Goal: Task Accomplishment & Management: Manage account settings

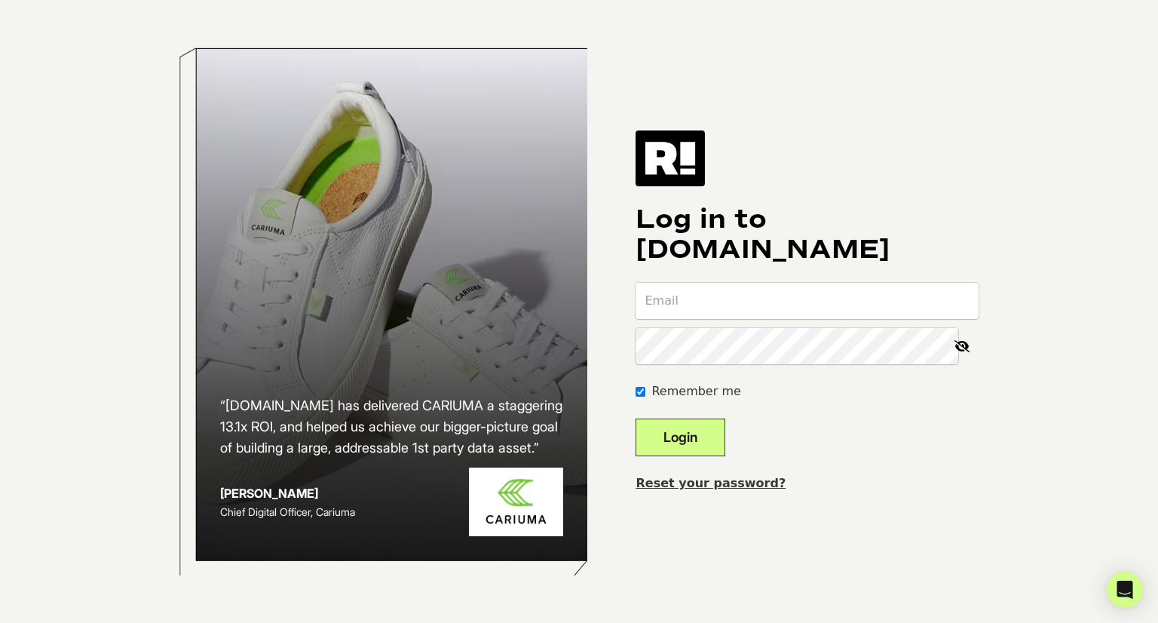
click at [1017, 408] on body "“Retention.com has delivered CARIUMA a staggering 13.1x ROI, and helped us achi…" at bounding box center [579, 311] width 1158 height 623
click at [715, 316] on input "email" at bounding box center [807, 301] width 343 height 36
type input "retention@myamazonguy.com"
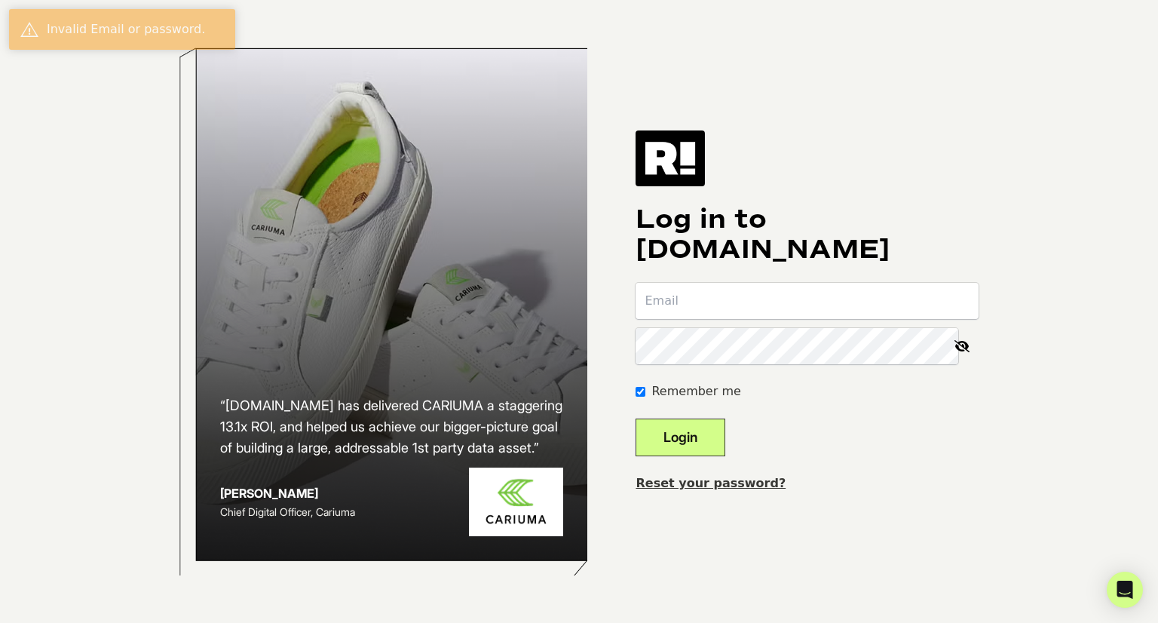
drag, startPoint x: 0, startPoint y: 0, endPoint x: 718, endPoint y: 441, distance: 842.6
click at [718, 441] on button "Login" at bounding box center [681, 438] width 90 height 38
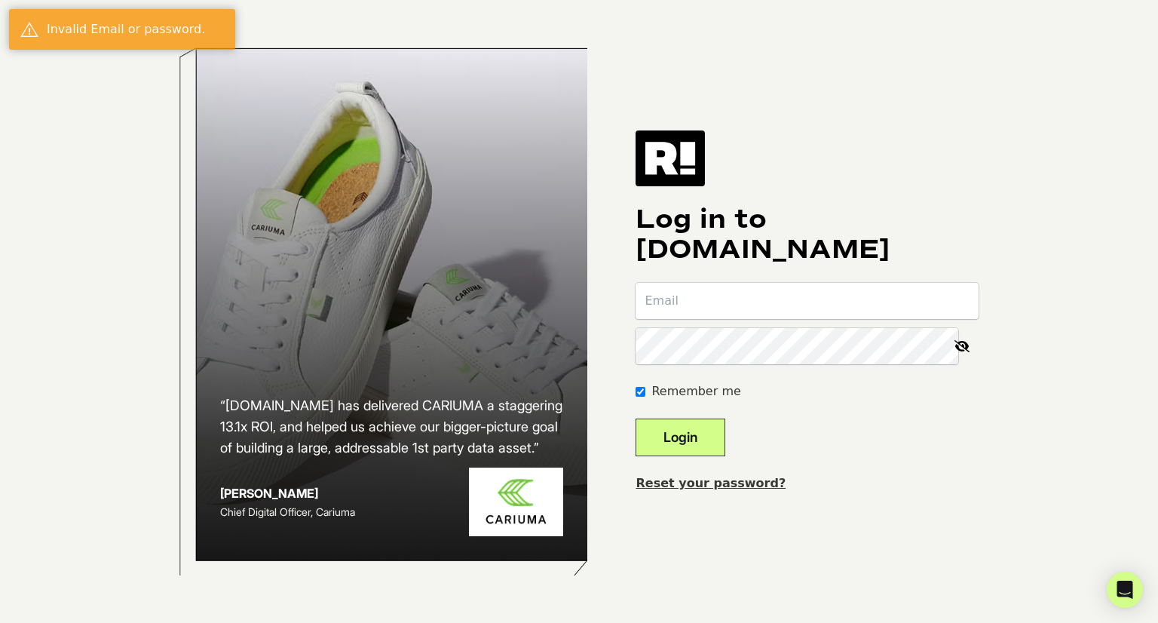
type input "[EMAIL_ADDRESS][DOMAIN_NAME]"
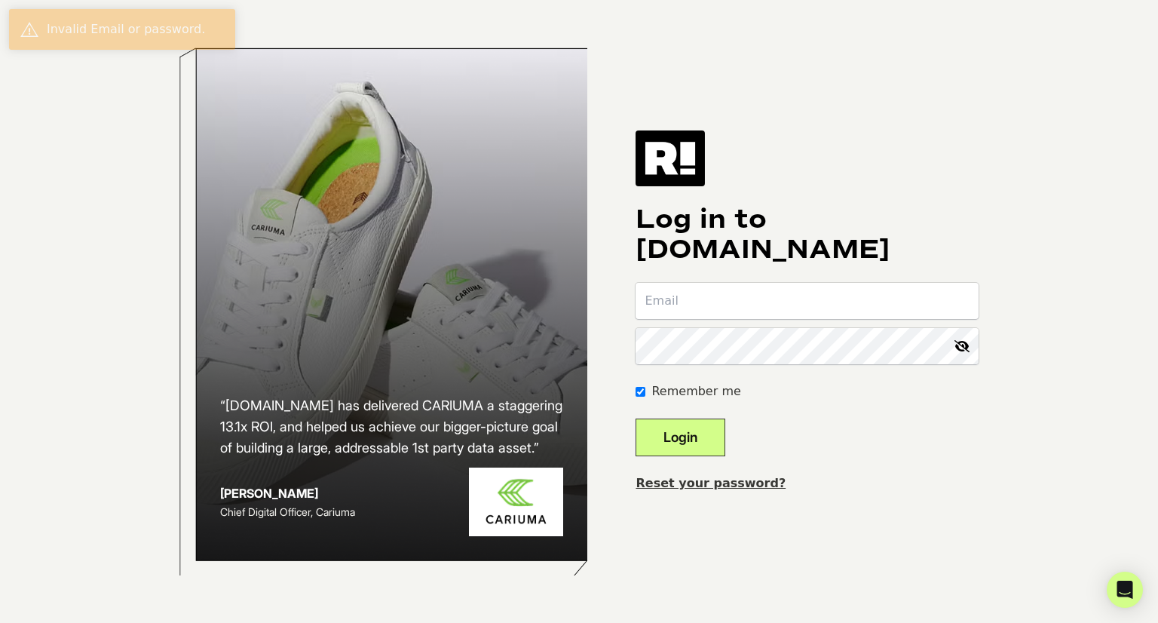
click at [689, 439] on button "Login" at bounding box center [681, 438] width 90 height 38
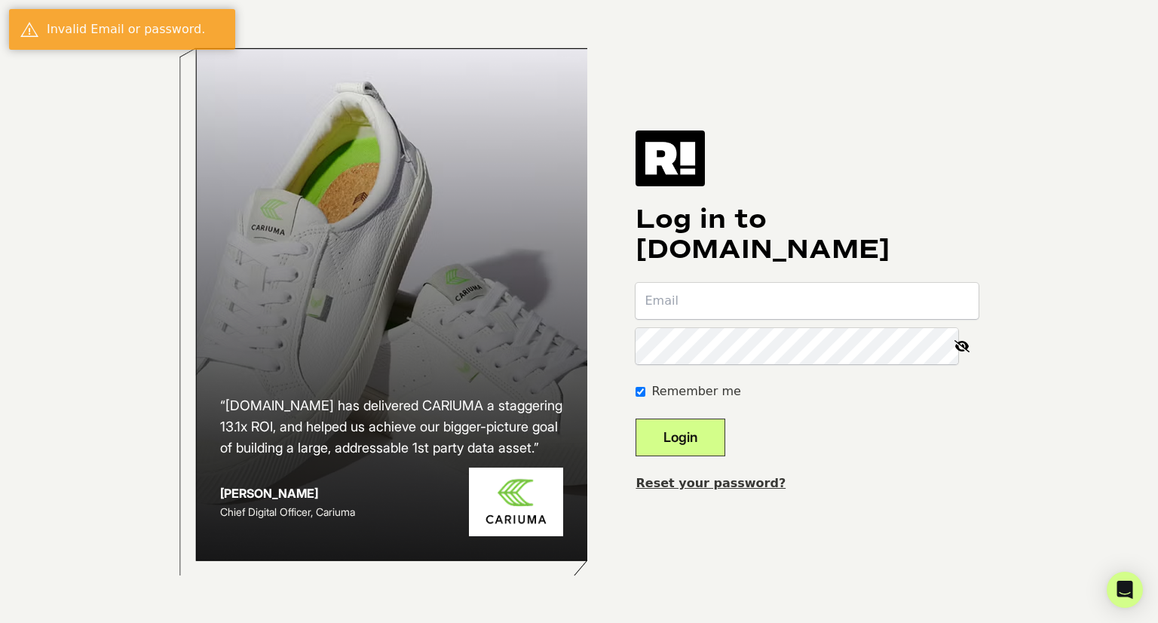
type input "[EMAIL_ADDRESS][DOMAIN_NAME]"
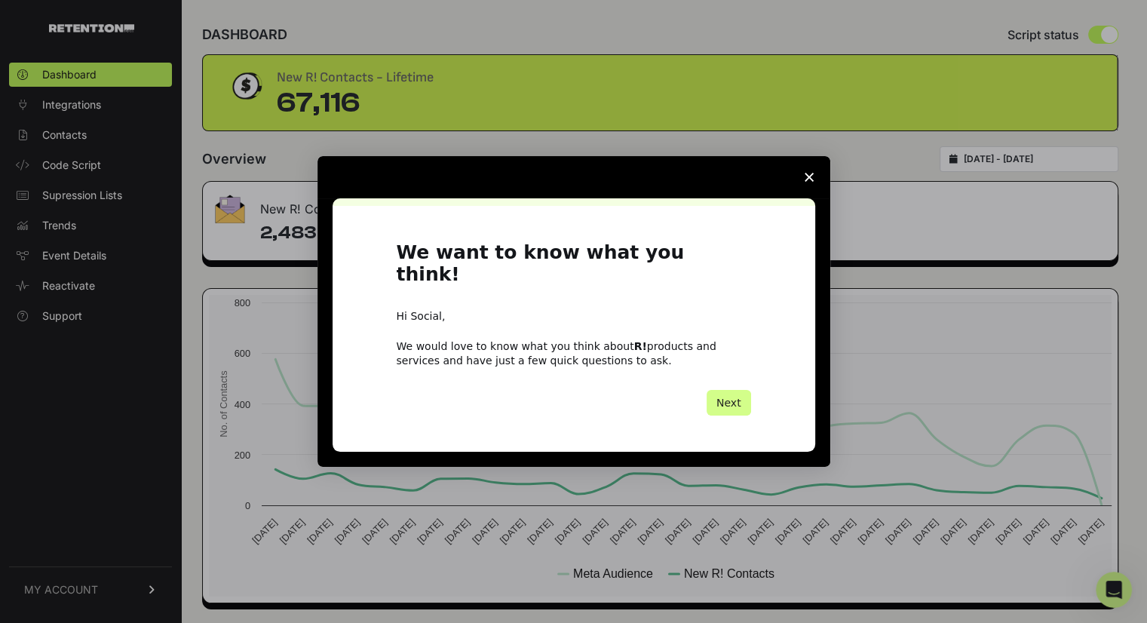
click at [799, 186] on span "Close survey" at bounding box center [809, 177] width 42 height 42
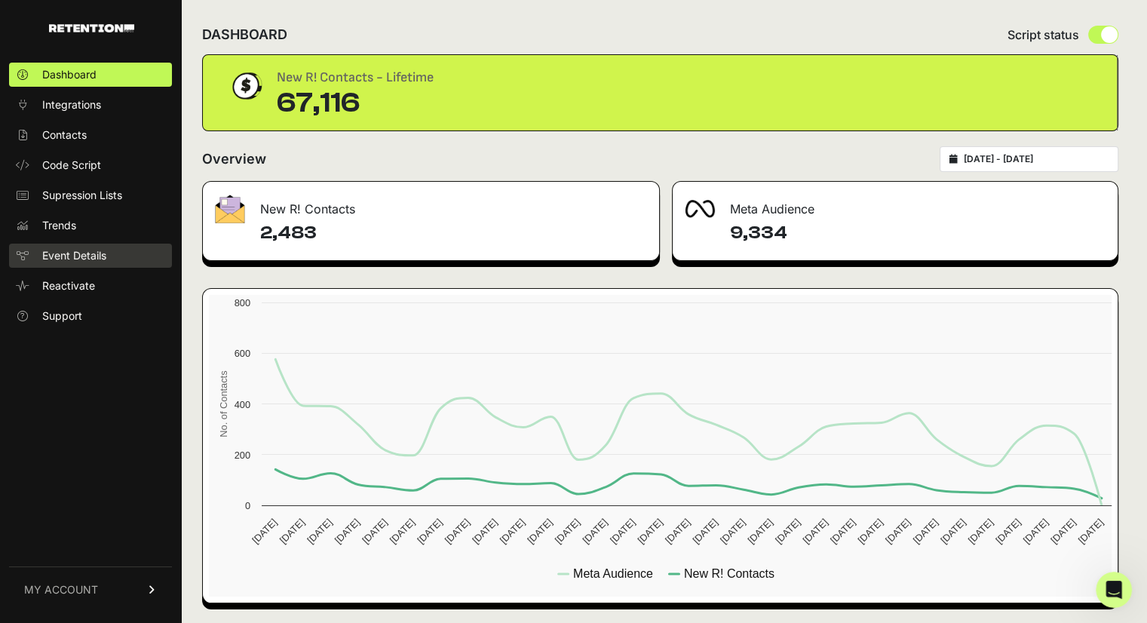
click at [75, 256] on span "Event Details" at bounding box center [74, 255] width 64 height 15
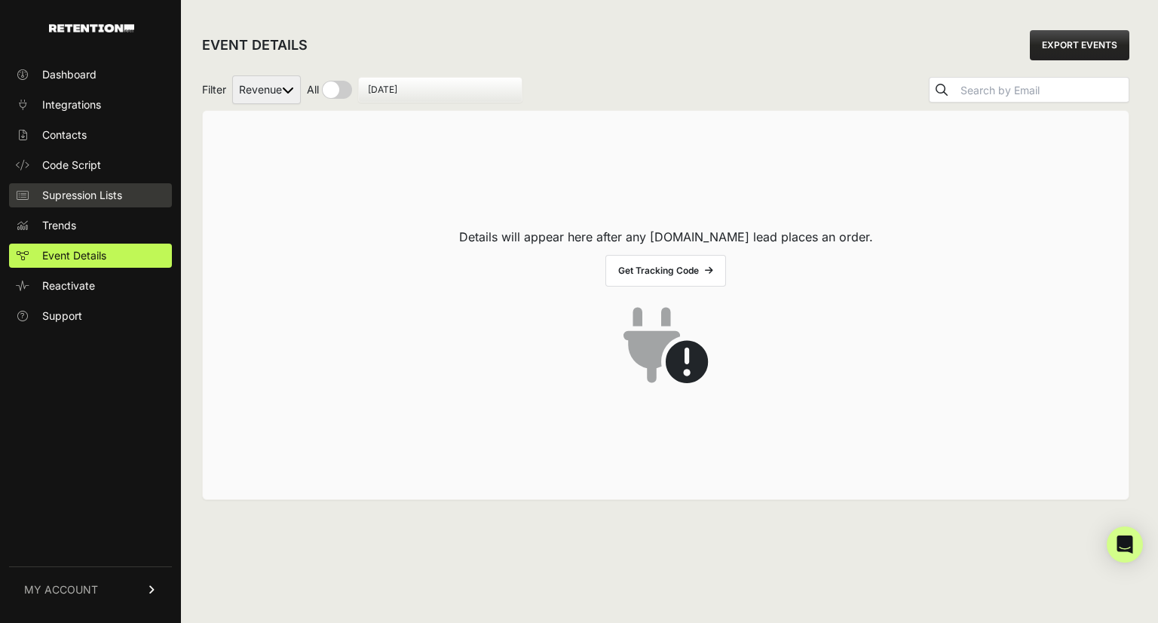
click at [90, 198] on span "Supression Lists" at bounding box center [82, 195] width 80 height 15
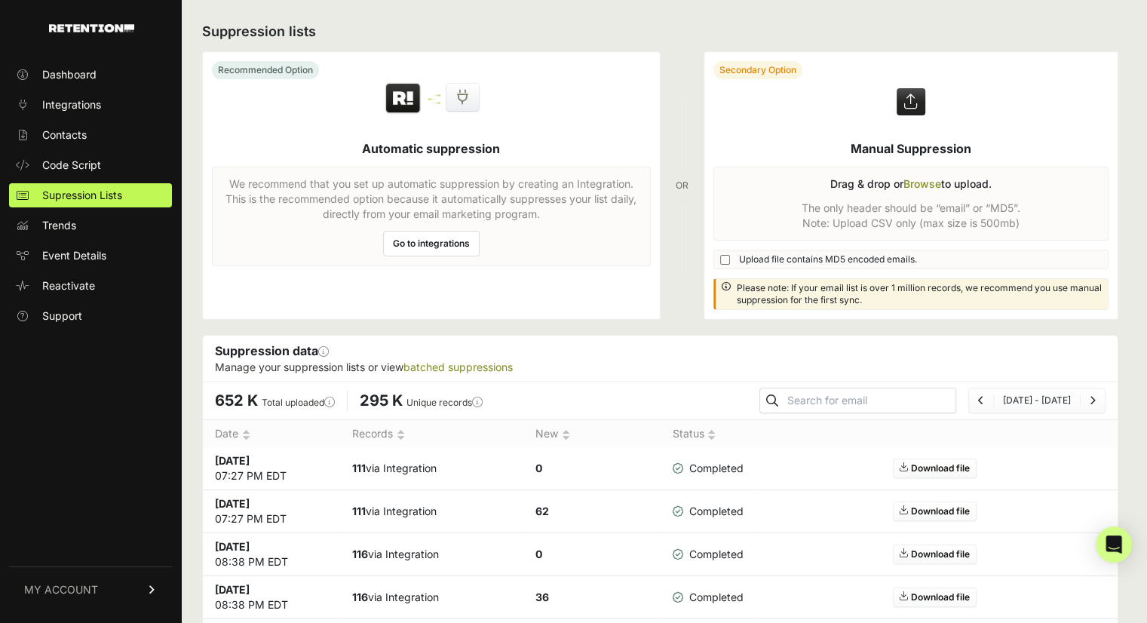
click at [460, 248] on link "Go to integrations" at bounding box center [431, 244] width 97 height 26
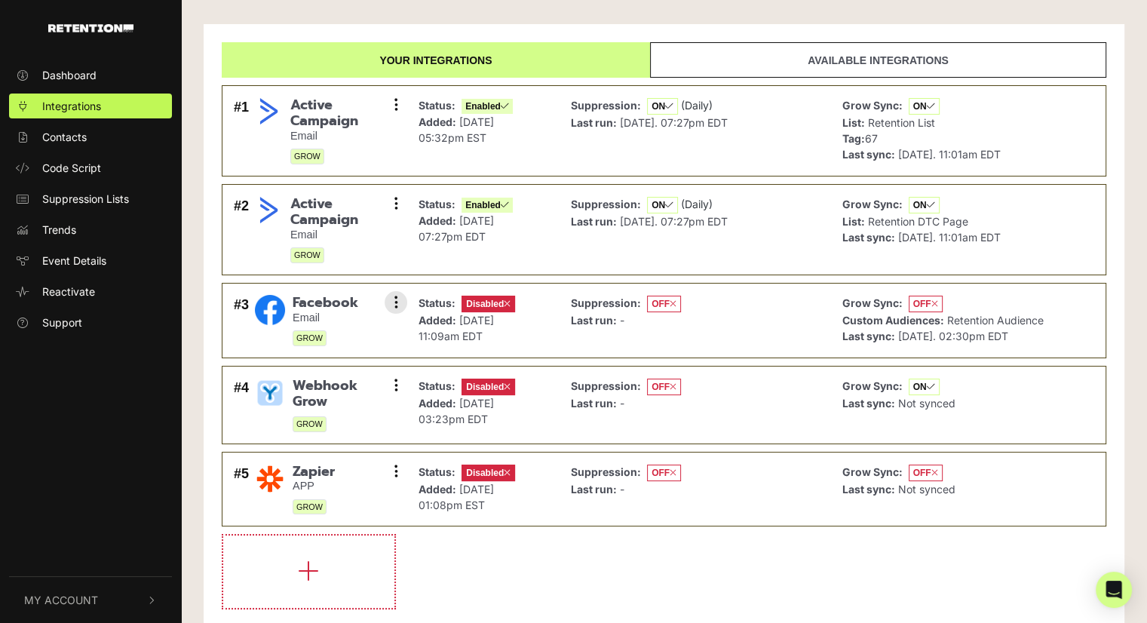
scroll to position [53, 0]
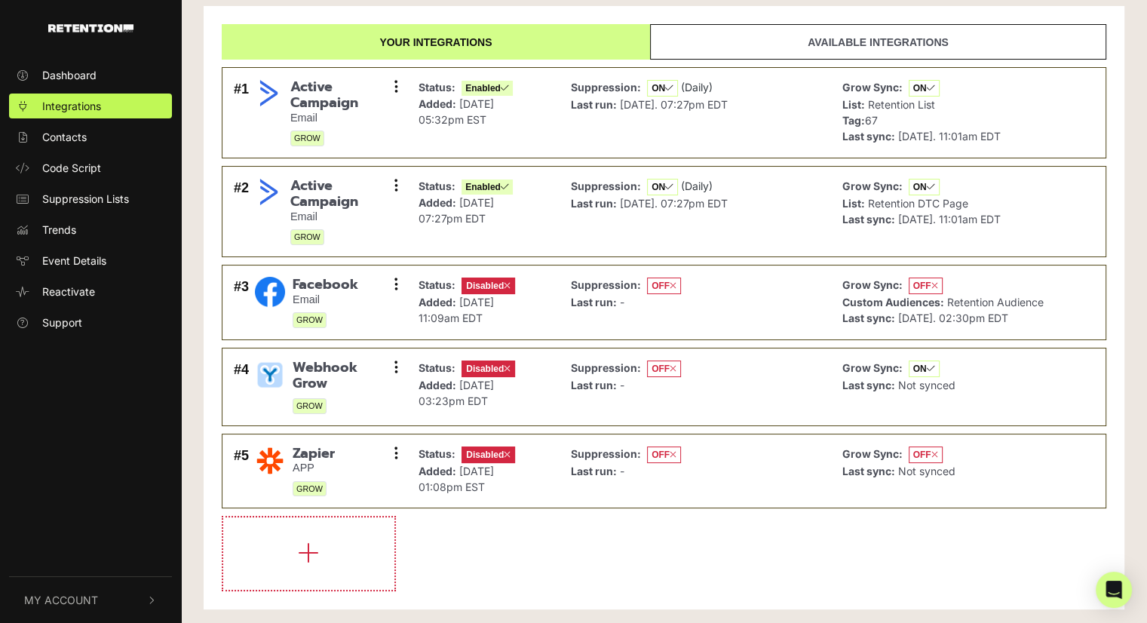
click at [815, 52] on link "Available integrations" at bounding box center [878, 41] width 456 height 35
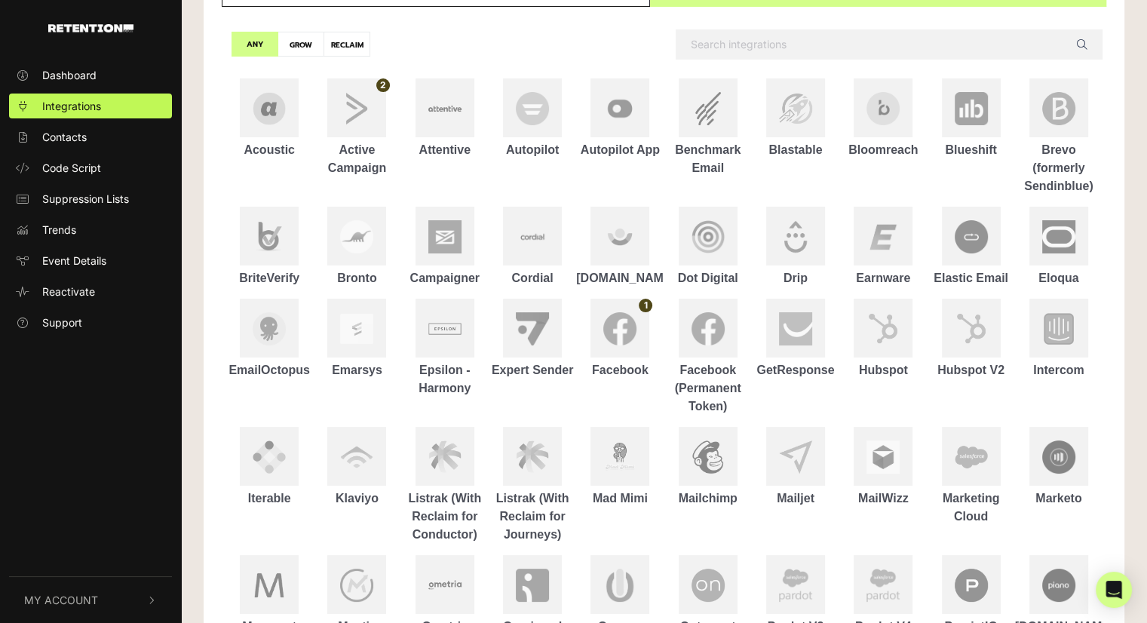
scroll to position [204, 0]
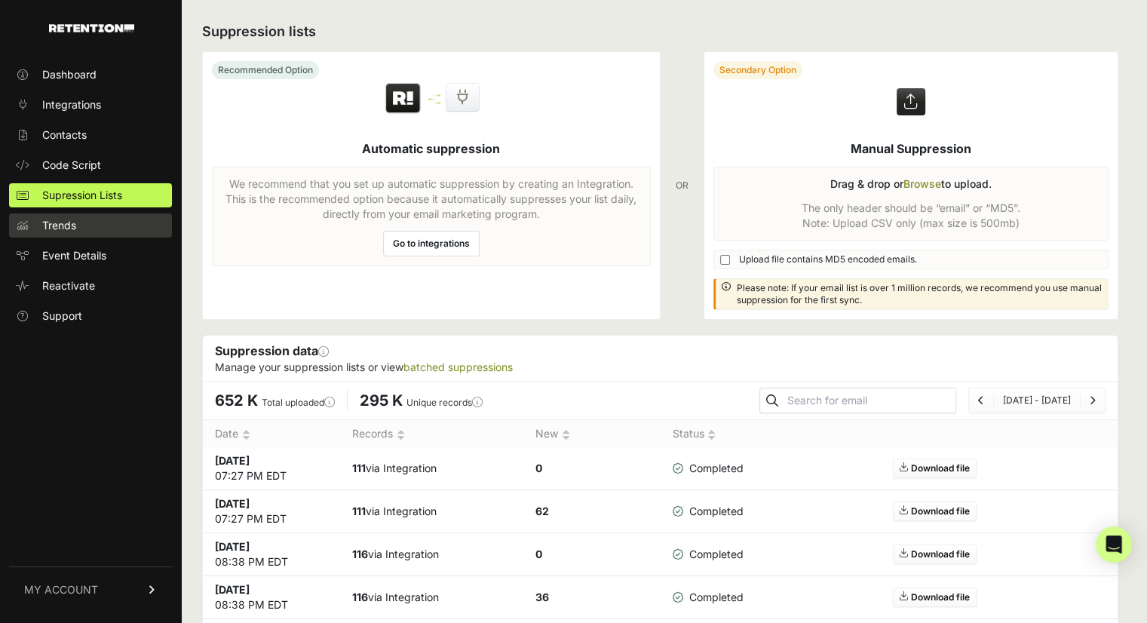
click at [29, 222] on icon at bounding box center [22, 225] width 15 height 11
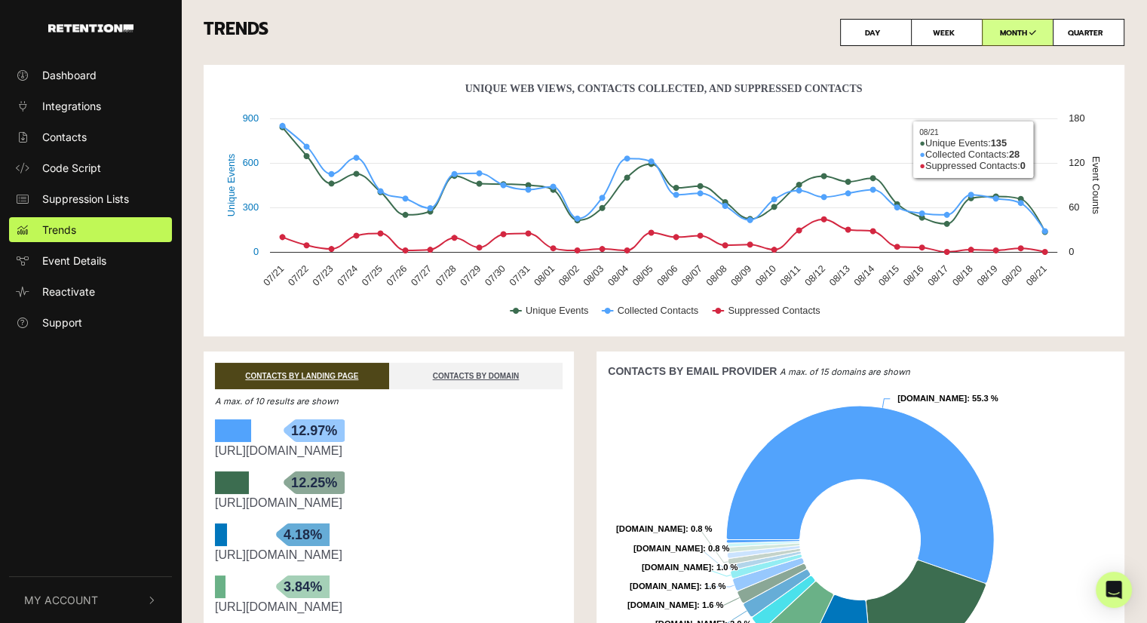
click at [1080, 37] on label "QUARTER" at bounding box center [1089, 32] width 72 height 27
radio input "true"
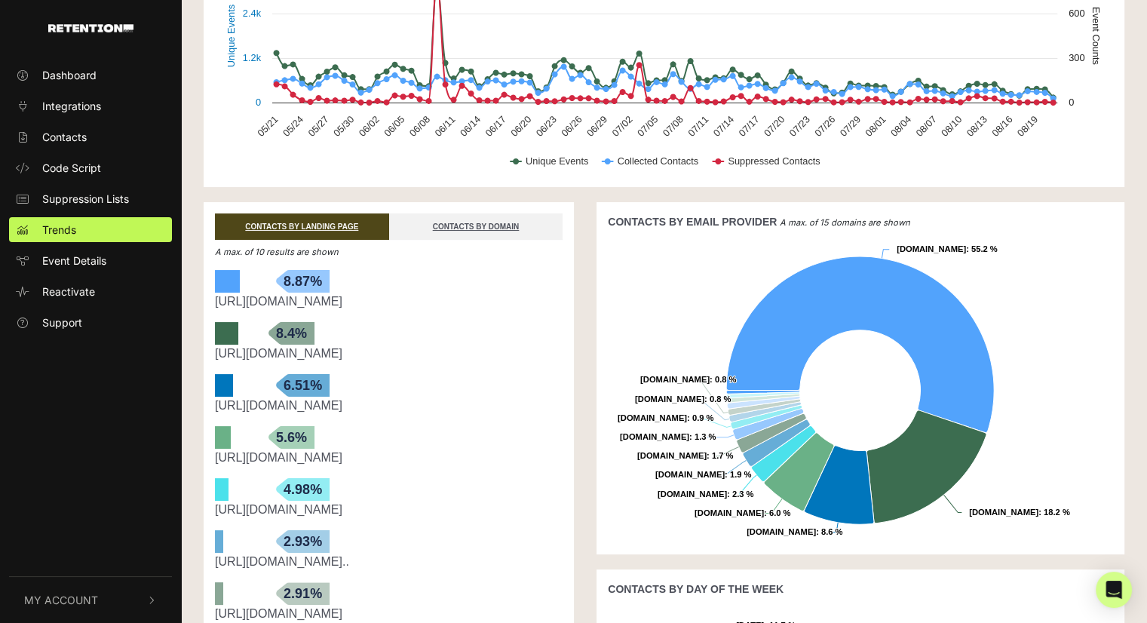
scroll to position [226, 0]
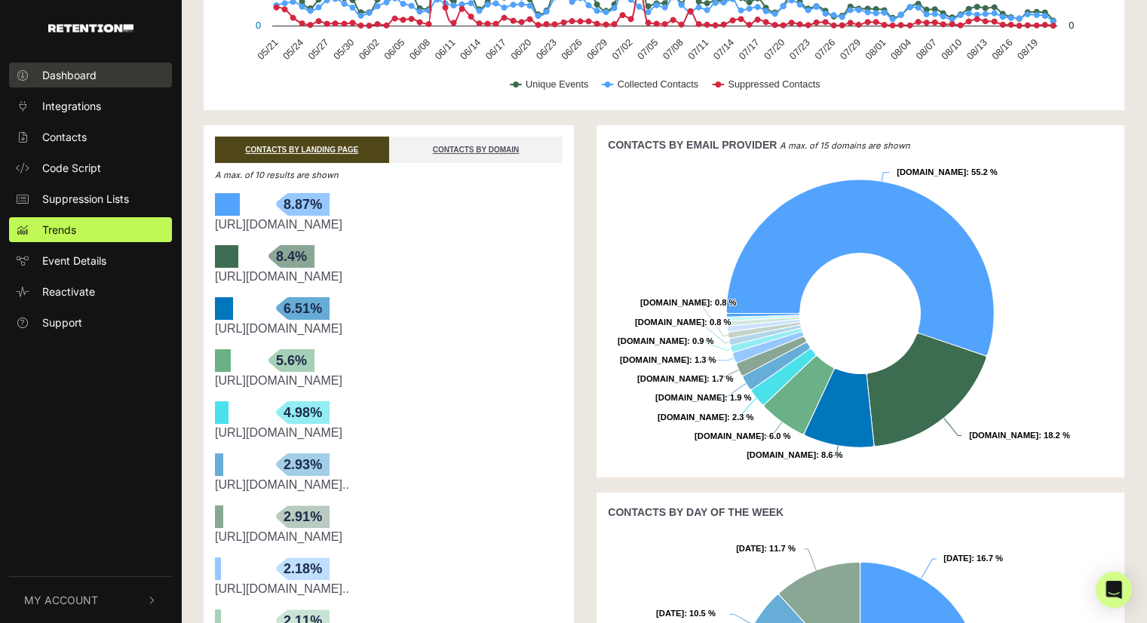
click at [68, 81] on span "Dashboard" at bounding box center [69, 75] width 54 height 16
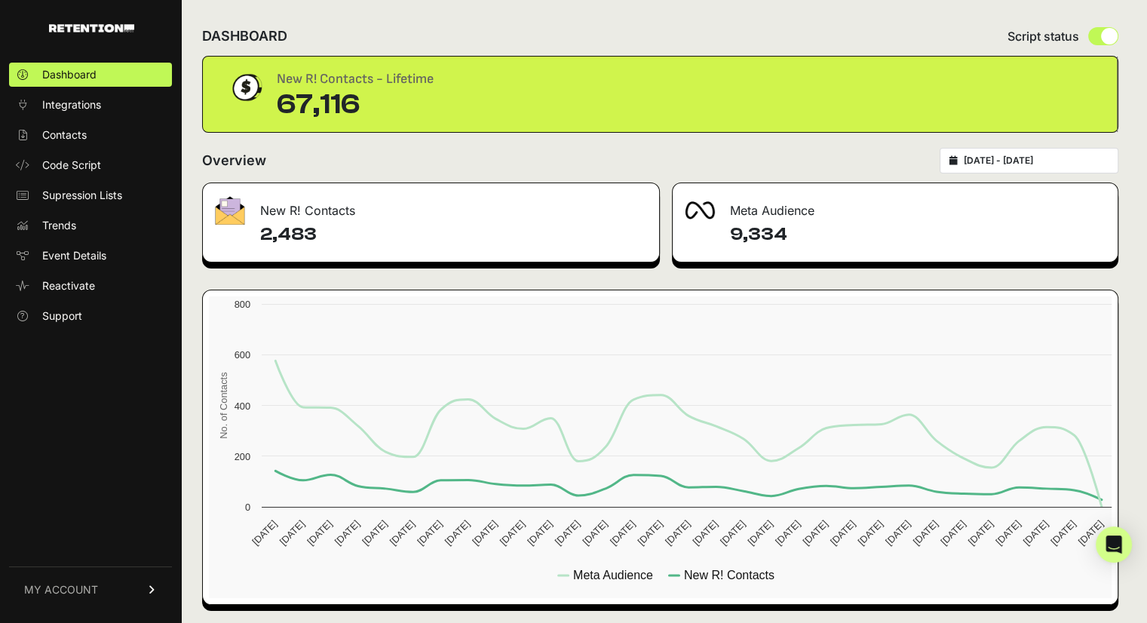
scroll to position [6, 0]
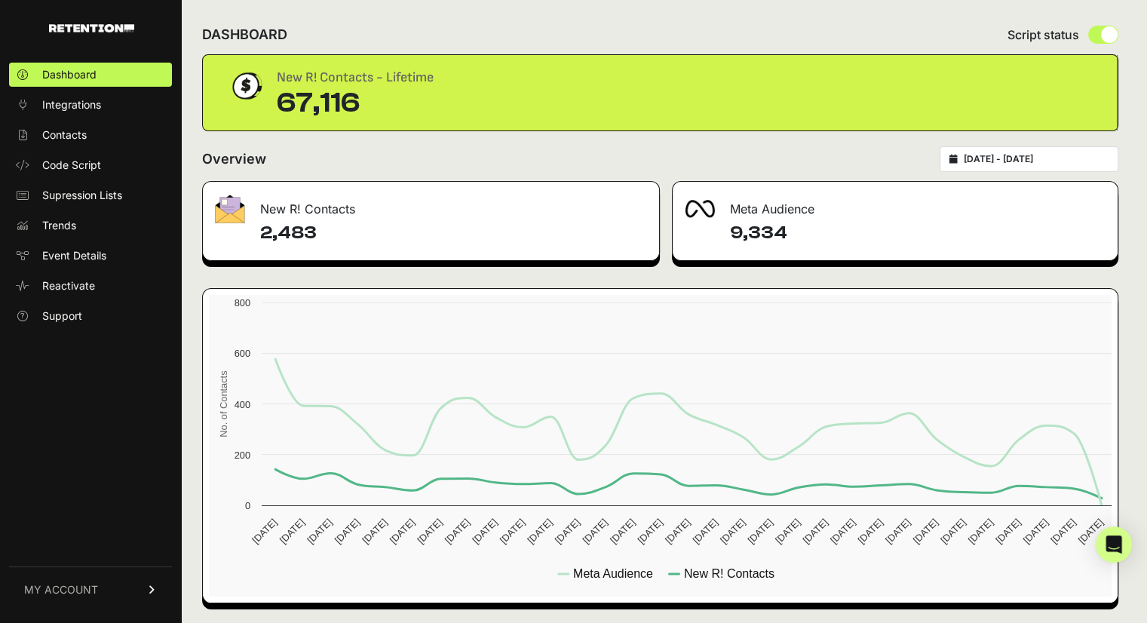
type input "2025-07-22"
type input "2025-08-21"
click at [1069, 157] on input "2025-07-22 - 2025-08-21" at bounding box center [1036, 159] width 145 height 12
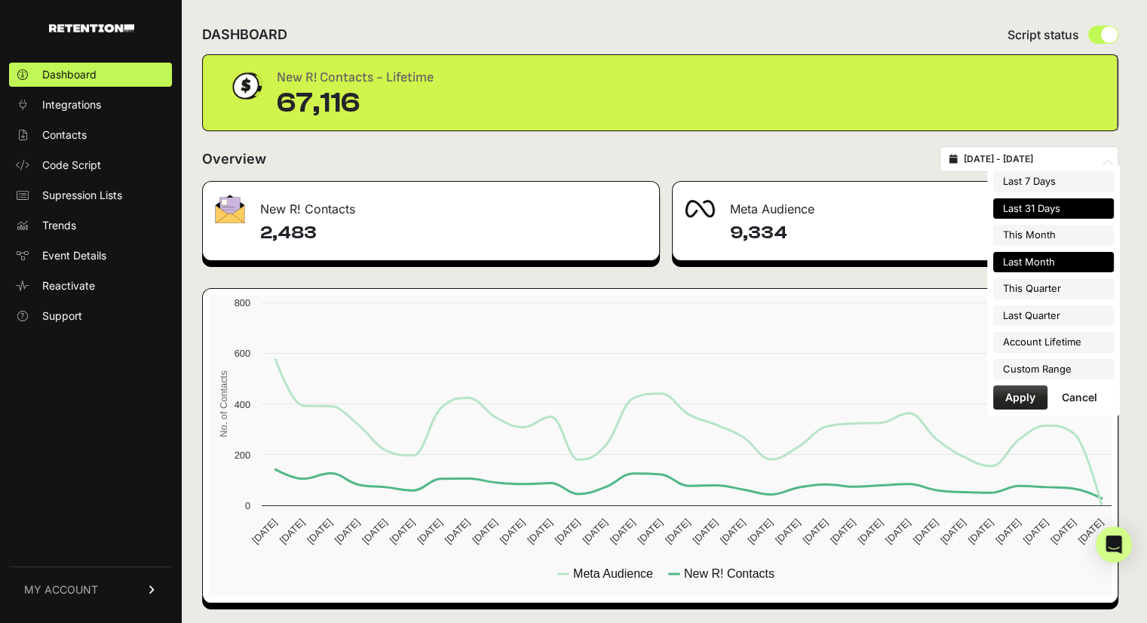
type input "2025-08-01"
type input "2025-08-31"
type input "2025-07-01"
type input "2025-07-31"
type input "2025-07-01"
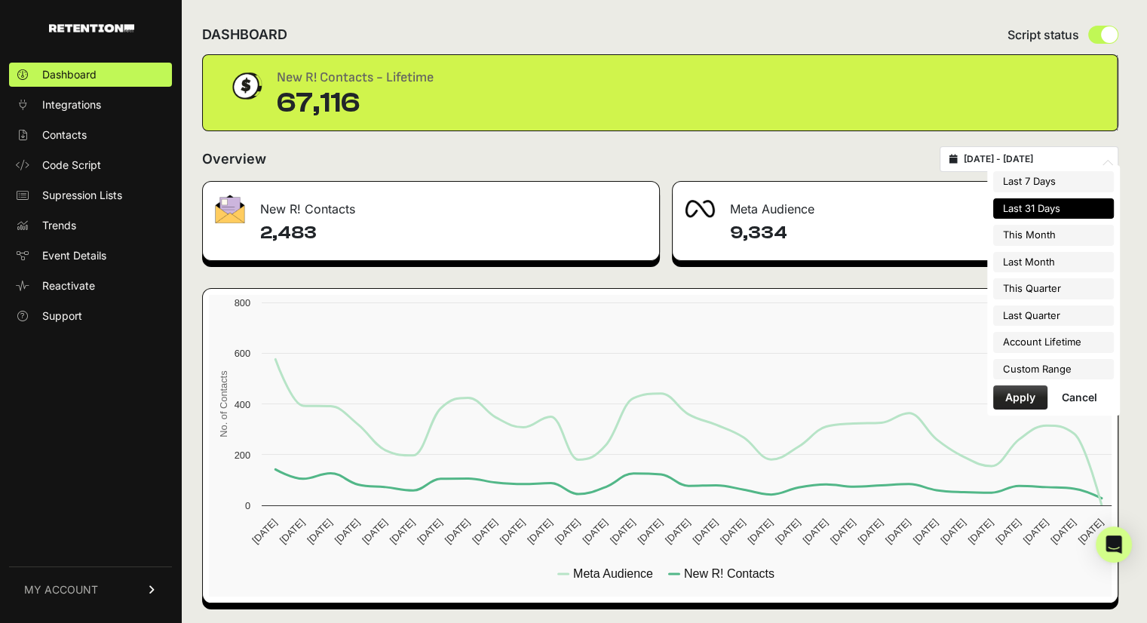
type input "2025-09-30"
type input "2025-07-22"
type input "2025-08-21"
type input "2025-04-01"
type input "2025-06-30"
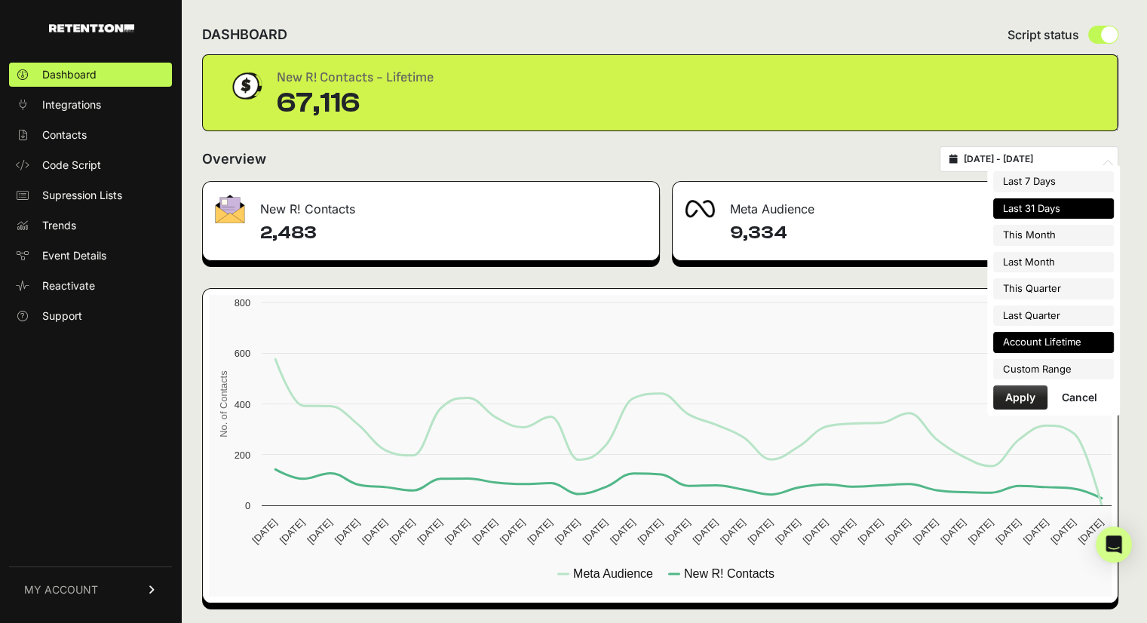
type input "2025-07-22"
type input "2025-08-21"
click at [1050, 366] on li "Custom Range" at bounding box center [1053, 369] width 121 height 21
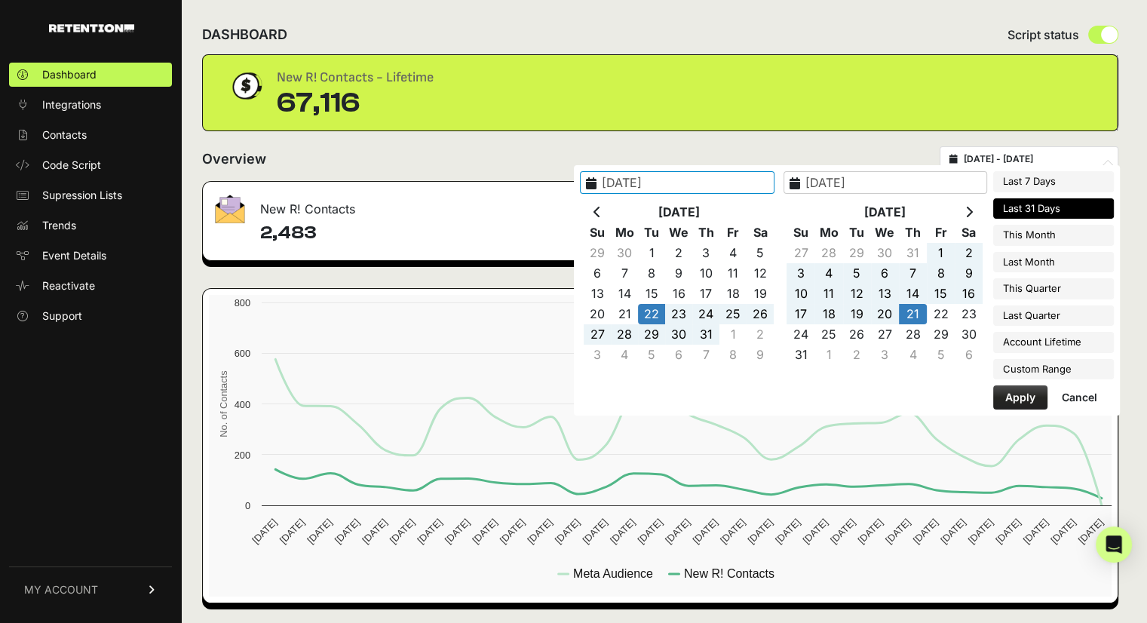
click at [669, 176] on input "2025-07-22" at bounding box center [677, 182] width 195 height 23
type input "2025-01-22"
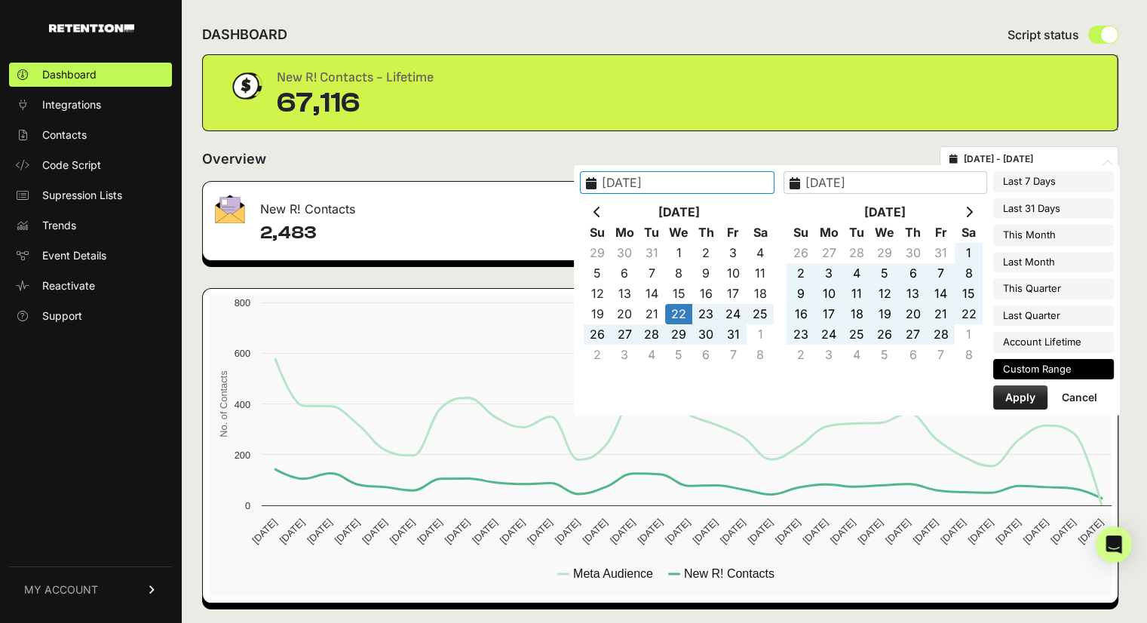
click at [1033, 399] on button "Apply" at bounding box center [1020, 397] width 54 height 24
type input "2025-01-22 - 2025-08-21"
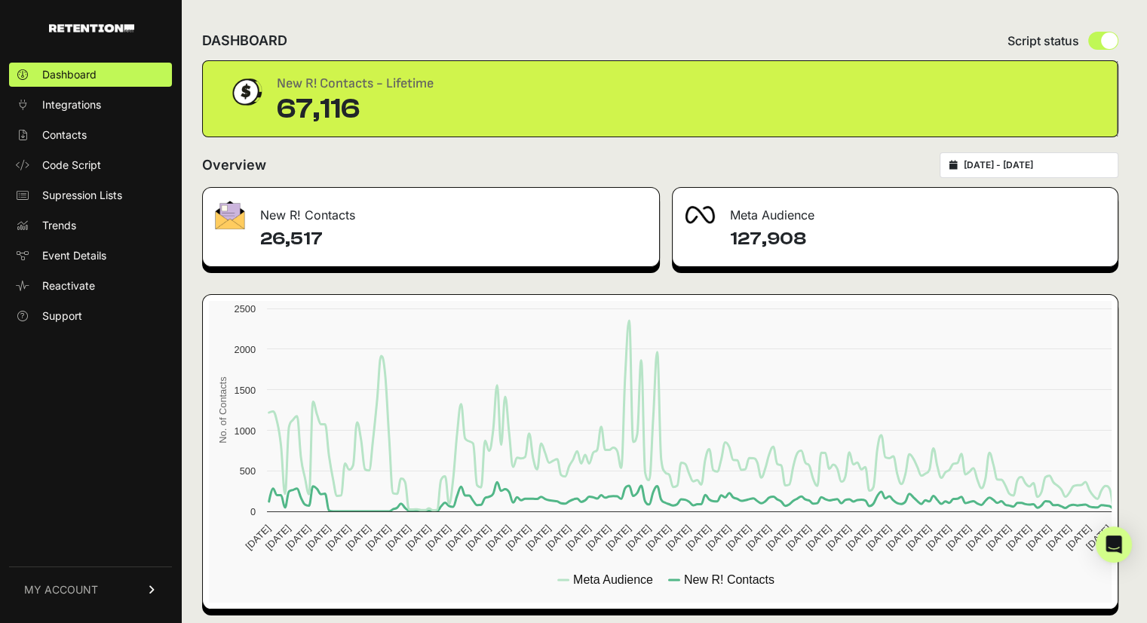
click at [1114, 46] on input "radio" at bounding box center [1103, 41] width 30 height 18
radio input "true"
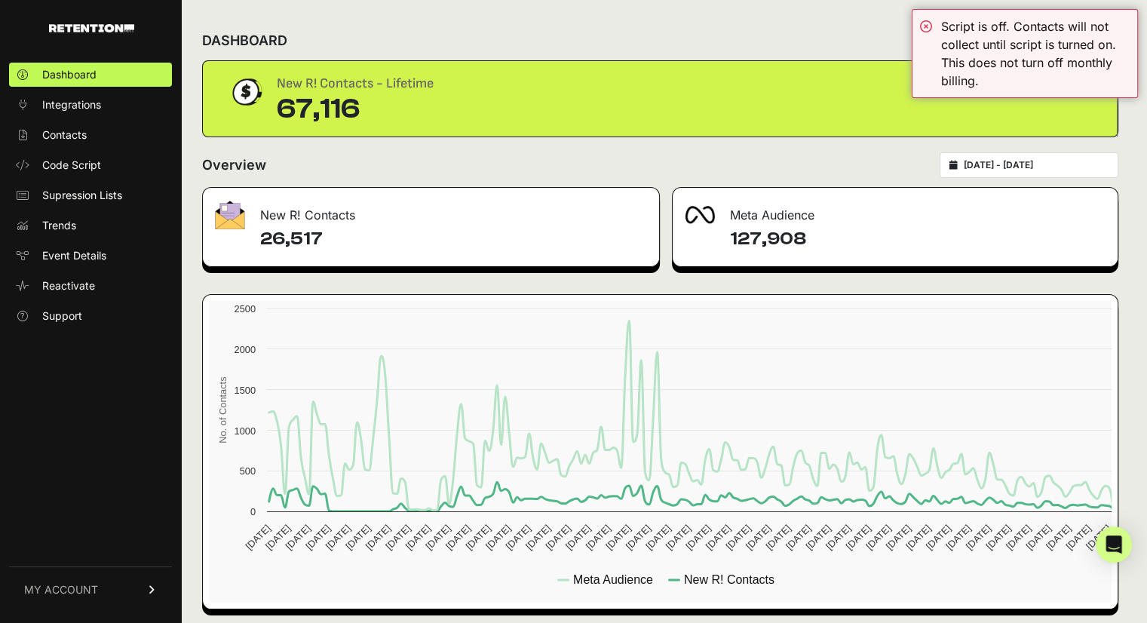
click at [1090, 109] on div "New R! Contacts - Lifetime 67,116" at bounding box center [660, 98] width 866 height 51
click at [906, 133] on div "New R! Contacts - Lifetime 67,116" at bounding box center [660, 98] width 915 height 75
click at [926, 28] on div "Script is off. Contacts will not collect until script is turned on. This does n…" at bounding box center [1025, 53] width 226 height 89
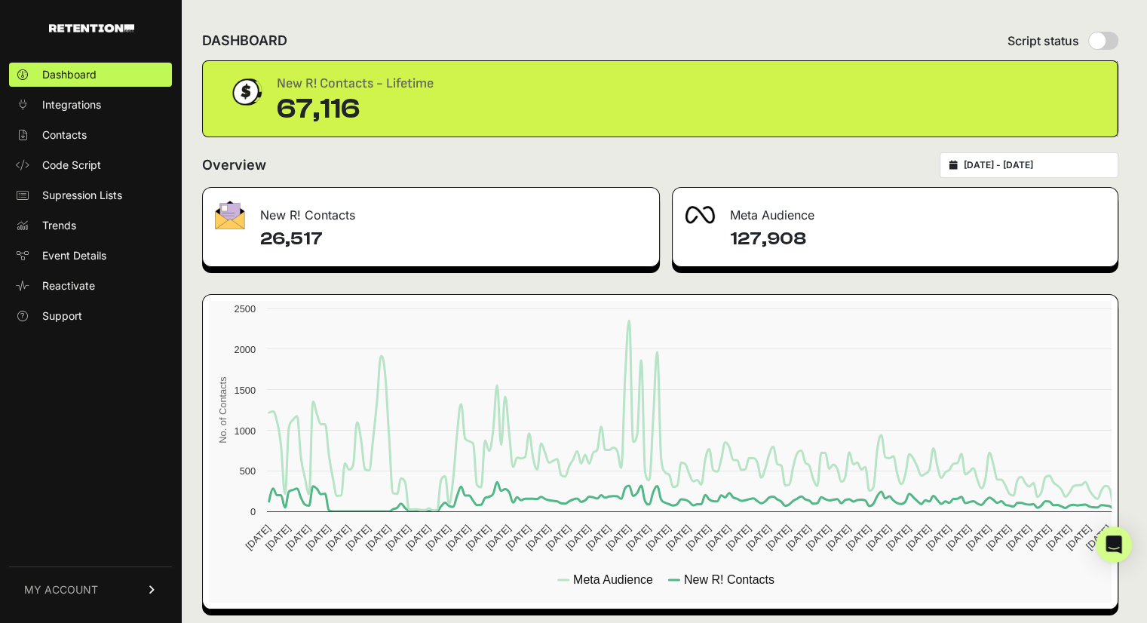
click at [1111, 38] on input "radio" at bounding box center [1103, 41] width 30 height 18
radio input "true"
type input "2025-01-22"
type input "2025-08-21"
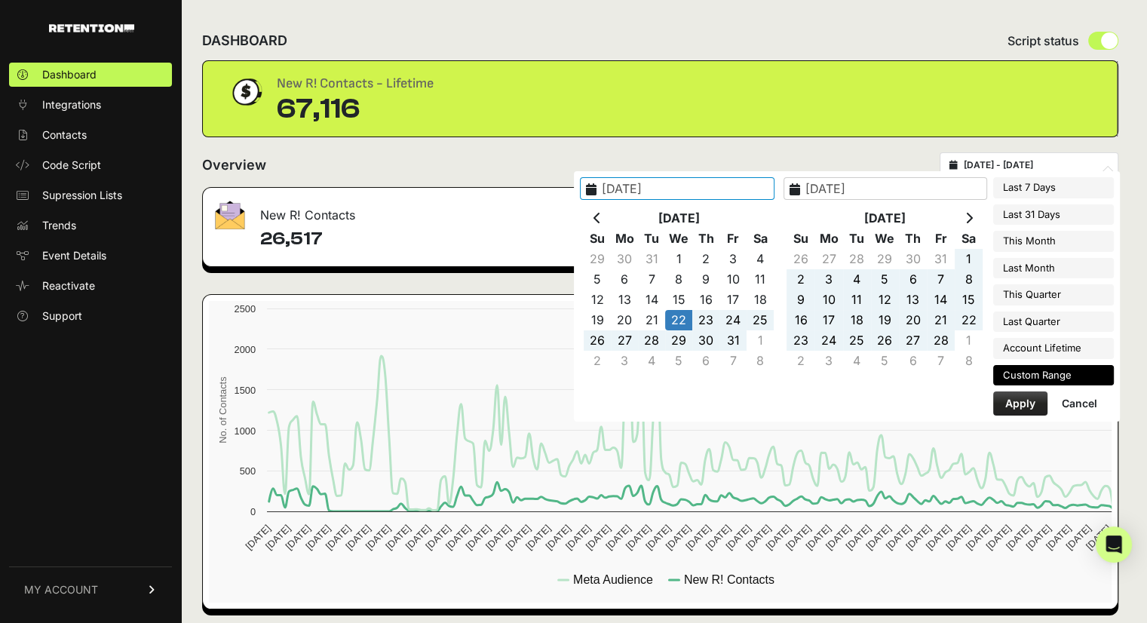
click at [1048, 159] on input "2025-01-22 - 2025-08-21" at bounding box center [1036, 165] width 145 height 12
type input "2025-08-01"
type input "2025-08-31"
type input "2025-01-22"
type input "2025-08-21"
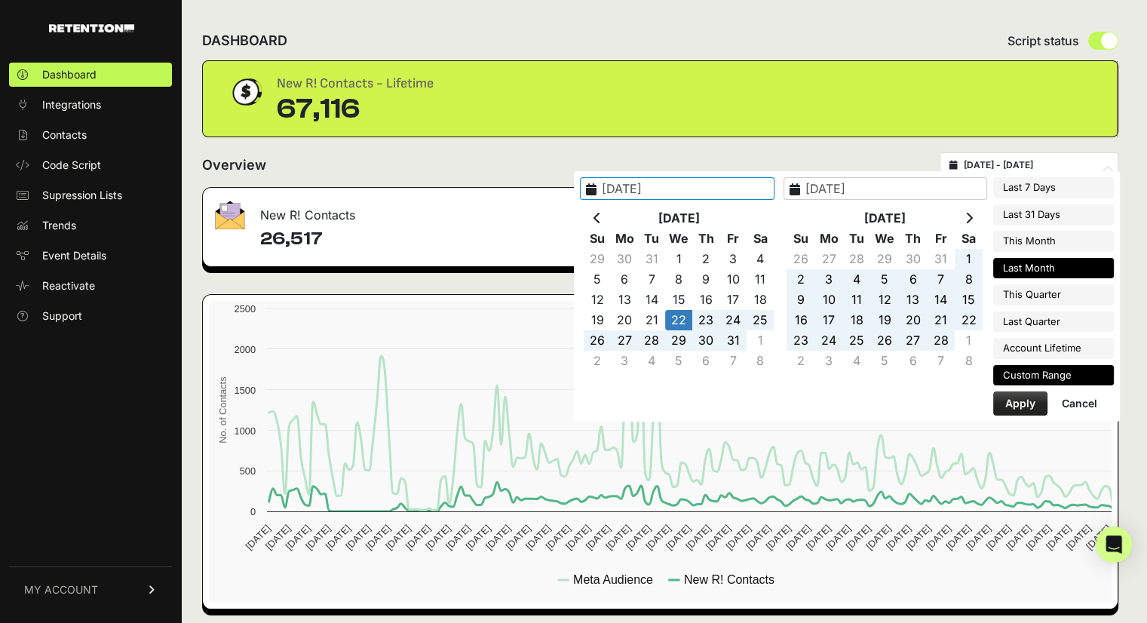
type input "2025-07-01"
type input "2025-07-31"
type input "2025-01-22"
type input "2025-08-21"
type input "2025-07-01"
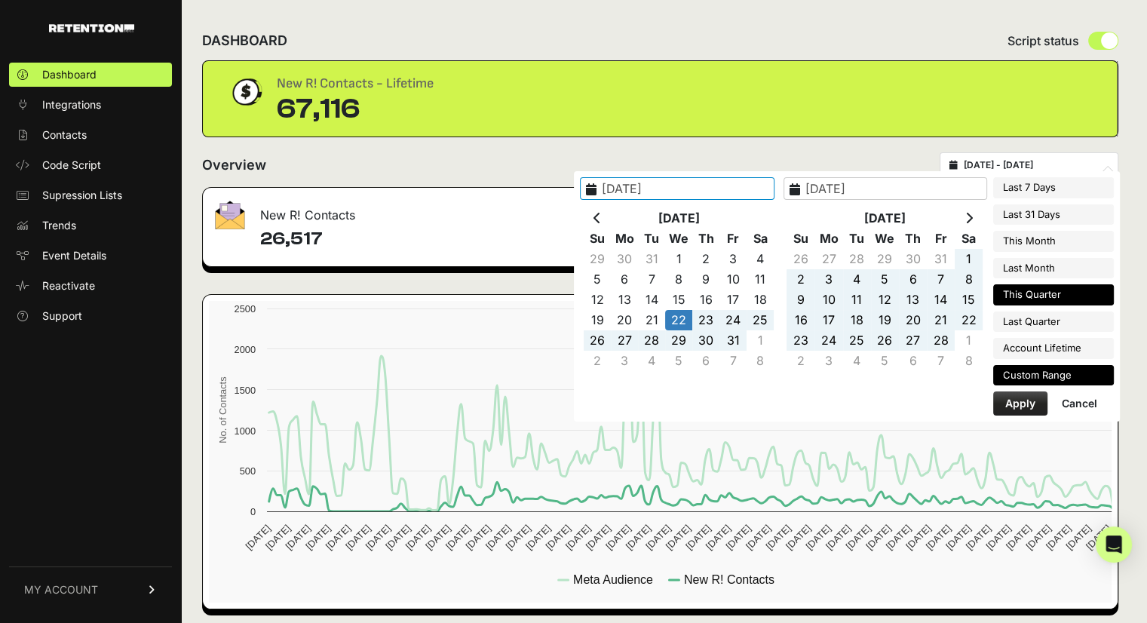
type input "2025-09-30"
type input "2025-01-22"
type input "2025-08-21"
type input "2025-04-01"
type input "2025-06-30"
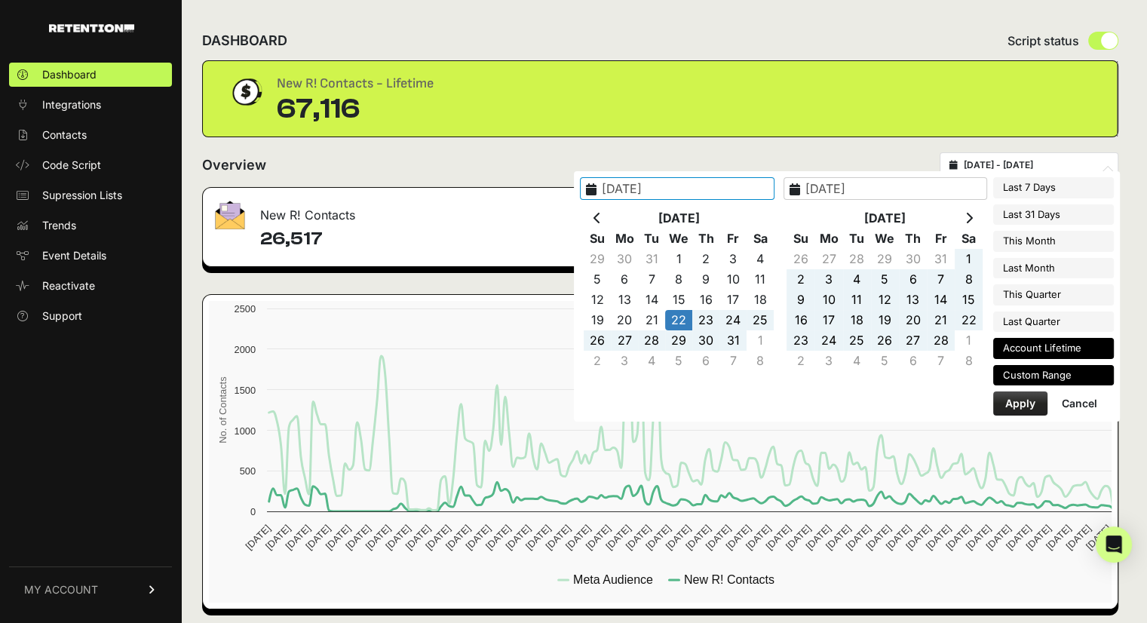
type input "2025-01-22"
type input "2025-08-21"
type input "2025-04-01"
type input "2025-06-30"
type input "2025-01-22"
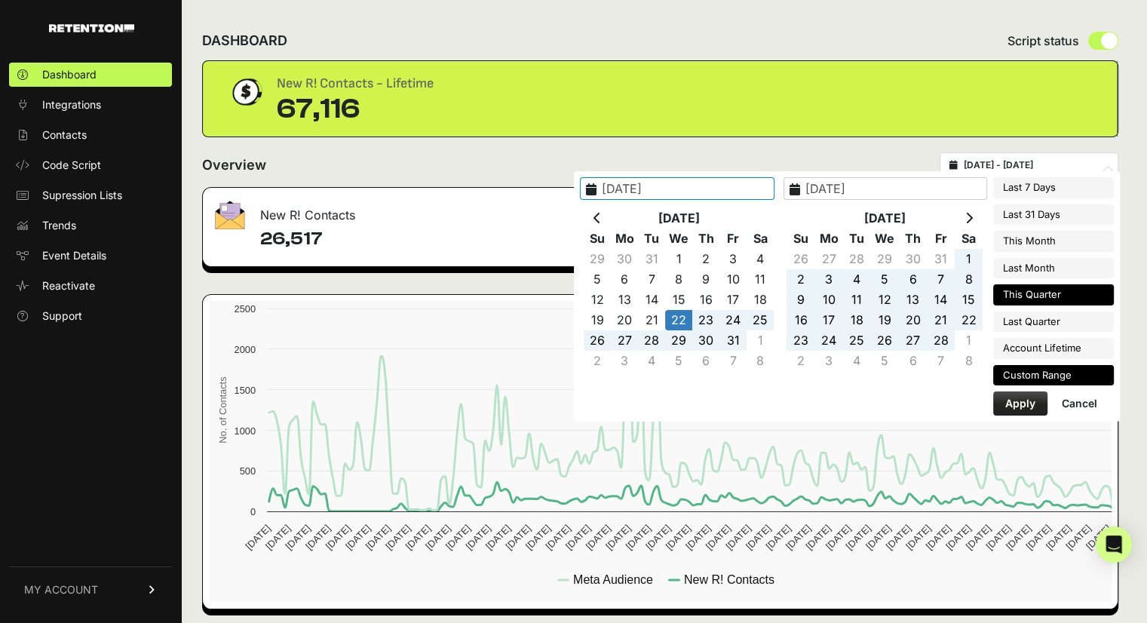
type input "2025-08-21"
type input "2025-07-01"
type input "2025-09-30"
type input "2025-01-22"
type input "2025-08-21"
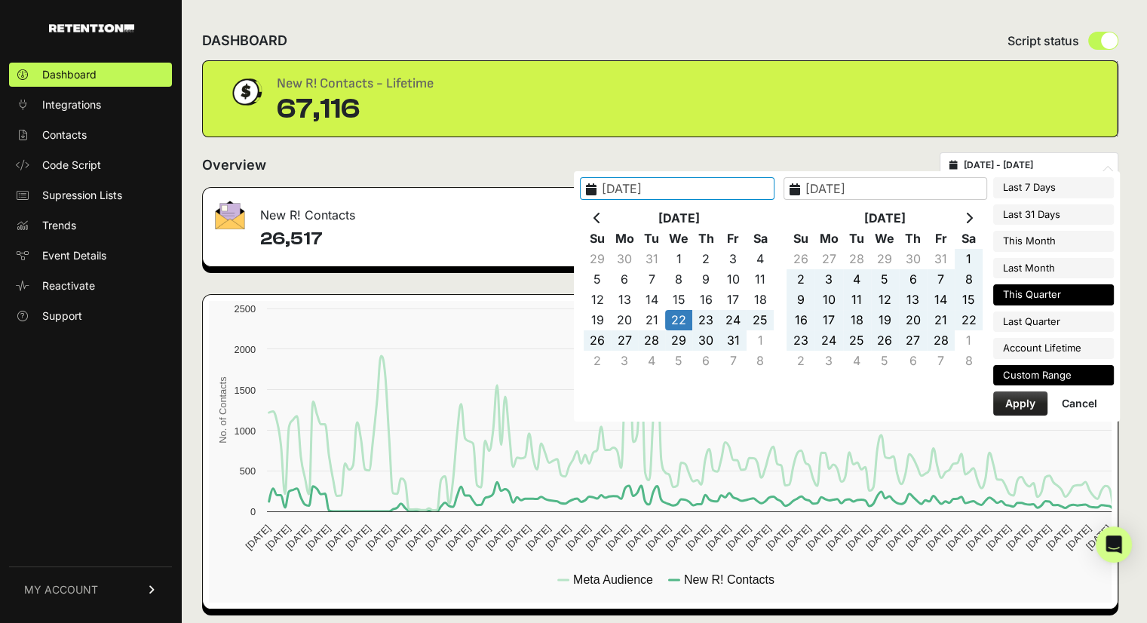
type input "2025-07-01"
type input "2025-09-30"
click at [1042, 293] on li "This Quarter" at bounding box center [1053, 294] width 121 height 21
type input "[DATE] - [DATE]"
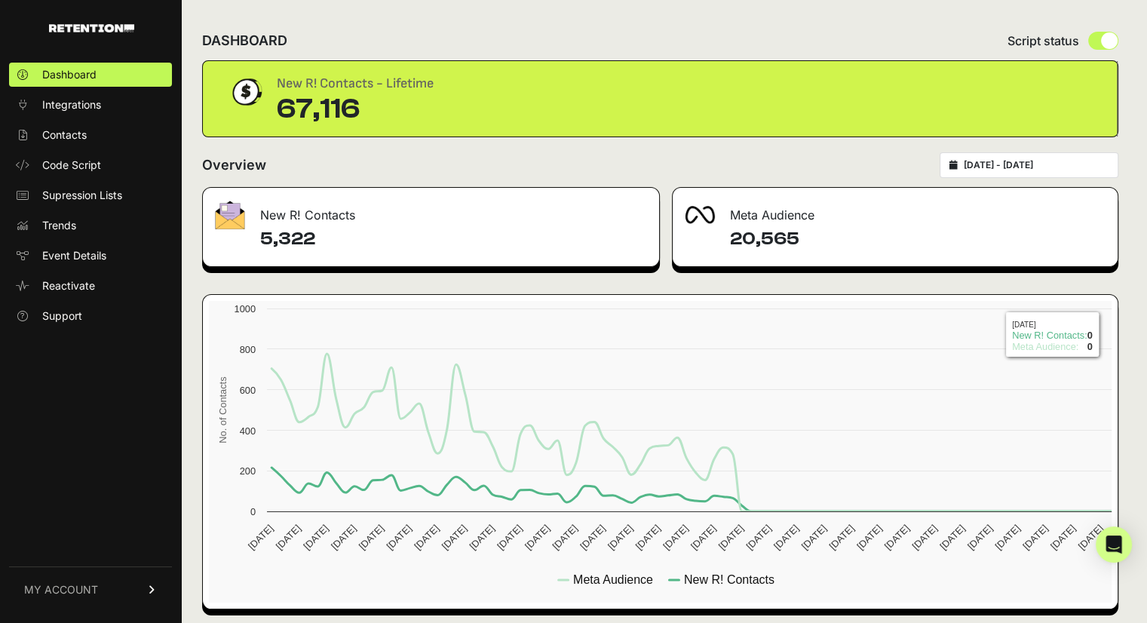
click at [1139, 309] on div "DASHBOARD Script status New R! Contacts - Lifetime 67,116 Overview [DATE] - [DA…" at bounding box center [660, 315] width 958 height 630
